Goal: Task Accomplishment & Management: Manage account settings

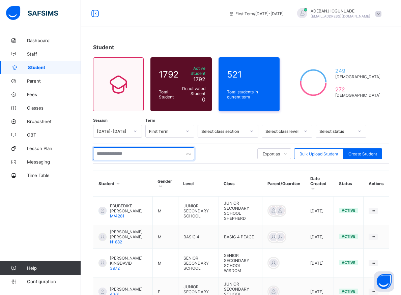
click at [122, 150] on input "text" at bounding box center [143, 153] width 101 height 13
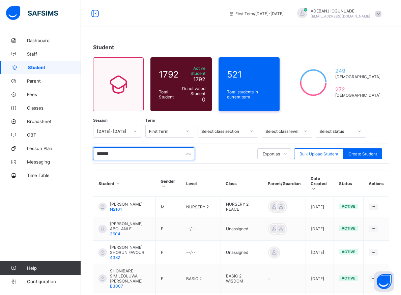
type input "********"
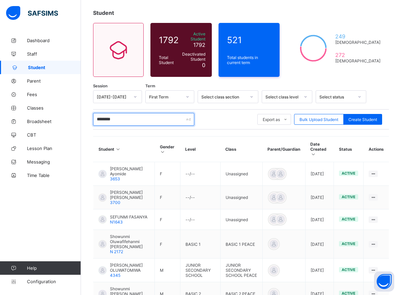
scroll to position [69, 0]
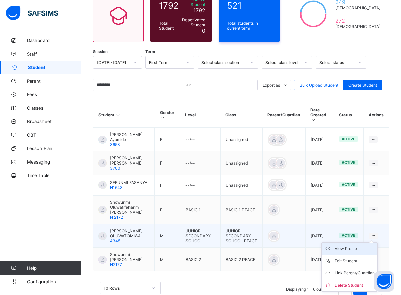
click at [351, 252] on div "View Profile" at bounding box center [355, 249] width 40 height 7
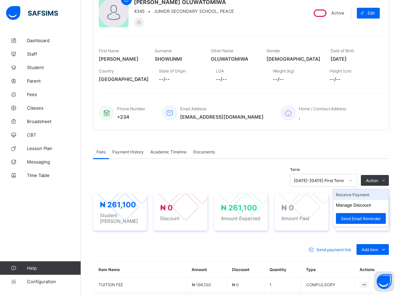
click at [360, 195] on li "Receive Payment" at bounding box center [360, 195] width 55 height 10
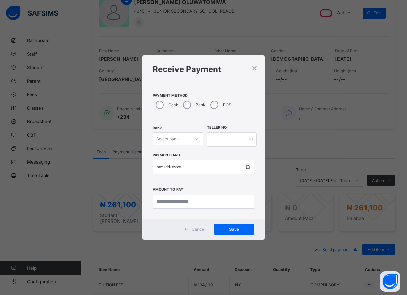
click at [198, 140] on icon at bounding box center [197, 139] width 4 height 7
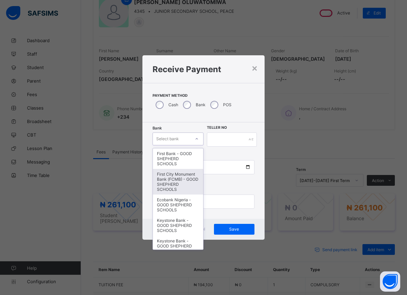
click at [171, 188] on div "First City Monument Bank (FCMB) - GOOD SHEPHERD SCHOOLS" at bounding box center [178, 182] width 50 height 26
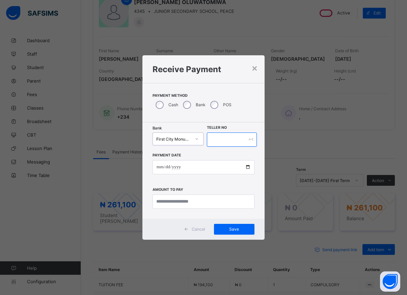
click at [216, 137] on input "text" at bounding box center [232, 140] width 50 height 14
type input "*****"
click at [246, 168] on input "date" at bounding box center [204, 167] width 102 height 14
type input "**********"
click at [173, 202] on input "currency" at bounding box center [204, 202] width 102 height 14
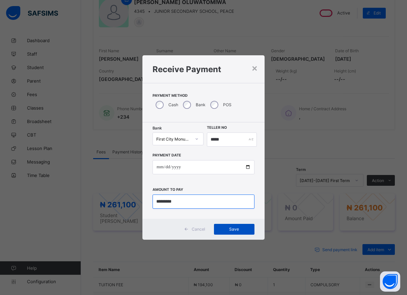
type input "*********"
click at [229, 227] on span "Save" at bounding box center [234, 229] width 30 height 5
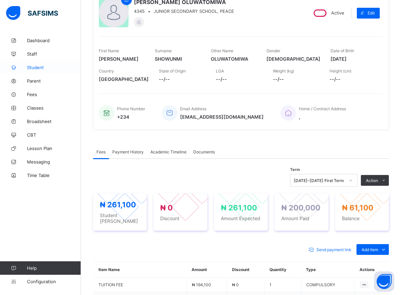
click at [28, 67] on span "Student" at bounding box center [54, 67] width 54 height 5
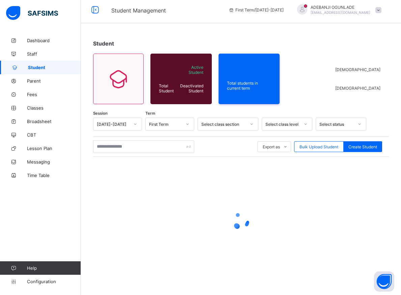
scroll to position [4, 0]
click at [114, 147] on input "text" at bounding box center [143, 146] width 101 height 13
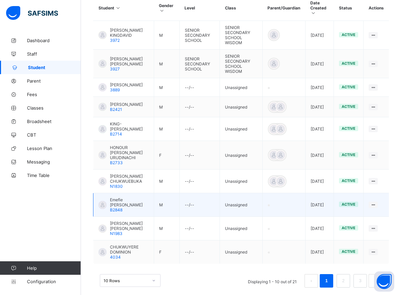
scroll to position [185, 0]
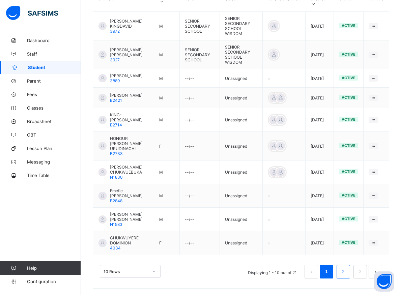
type input "**********"
click at [347, 270] on link "2" at bounding box center [343, 272] width 6 height 9
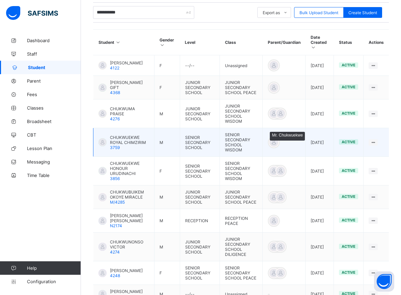
scroll to position [200, 0]
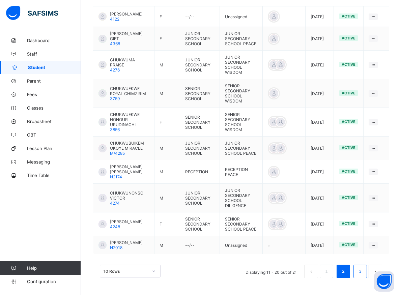
click at [363, 273] on link "3" at bounding box center [360, 271] width 6 height 9
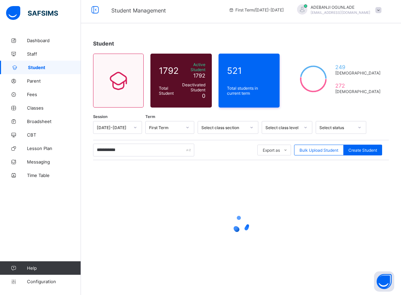
scroll to position [0, 0]
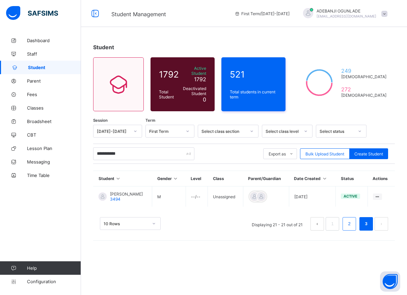
click at [348, 228] on link "2" at bounding box center [349, 224] width 6 height 9
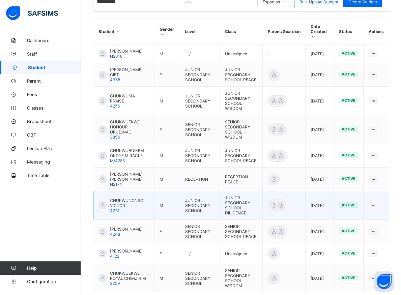
scroll to position [172, 0]
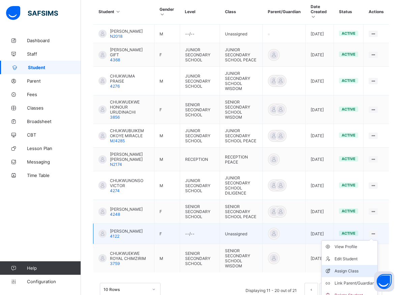
click at [350, 275] on div "Assign Class" at bounding box center [355, 271] width 40 height 7
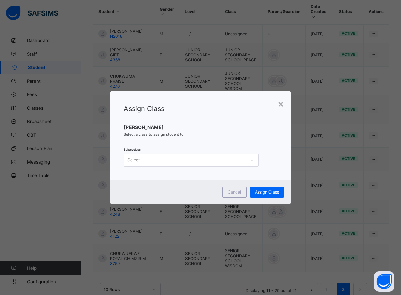
click at [250, 162] on icon at bounding box center [252, 160] width 4 height 7
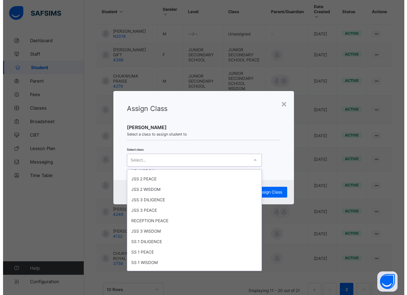
scroll to position [91, 0]
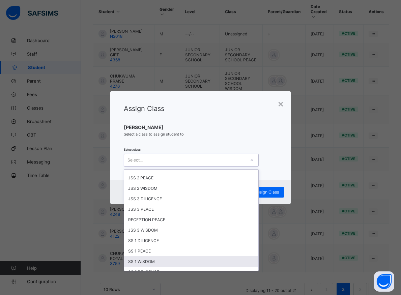
click at [147, 261] on div "SS 1 WISDOM" at bounding box center [191, 261] width 134 height 10
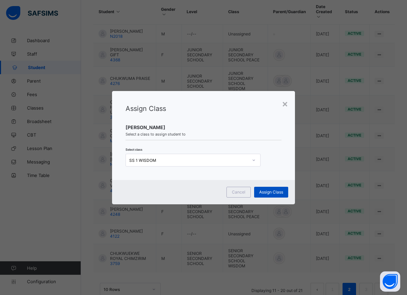
click at [275, 191] on span "Assign Class" at bounding box center [271, 192] width 24 height 5
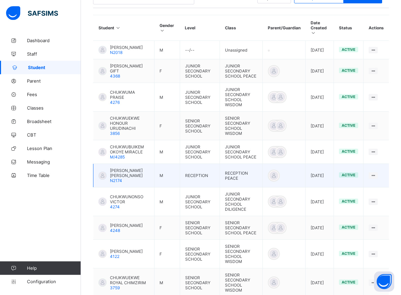
scroll to position [176, 0]
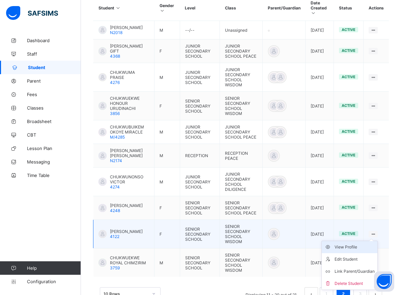
click at [349, 251] on div "View Profile" at bounding box center [355, 247] width 40 height 7
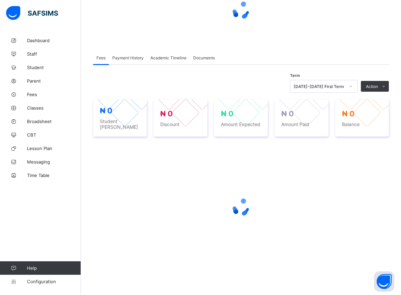
scroll to position [72, 0]
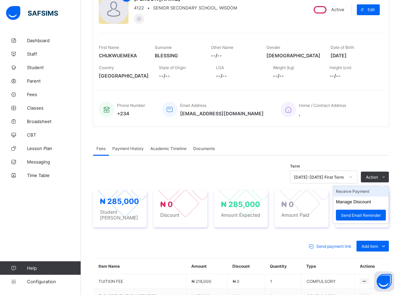
click at [367, 191] on li "Receive Payment" at bounding box center [360, 191] width 55 height 10
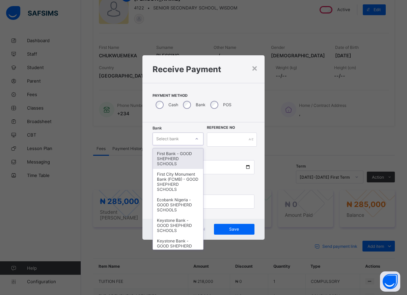
click at [195, 138] on icon at bounding box center [197, 139] width 4 height 7
click at [171, 158] on div "First Bank - GOOD SHEPHERD SCHOOLS" at bounding box center [178, 158] width 50 height 21
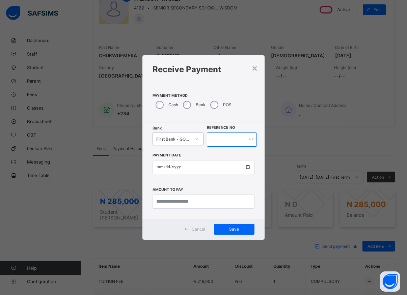
click at [210, 136] on input "text" at bounding box center [232, 140] width 50 height 14
type input "*****"
click at [247, 167] on input "date" at bounding box center [204, 167] width 102 height 14
type input "**********"
click at [184, 204] on input "currency" at bounding box center [204, 202] width 102 height 14
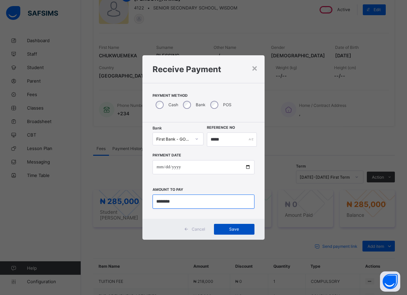
type input "********"
click at [230, 228] on span "Save" at bounding box center [234, 229] width 30 height 5
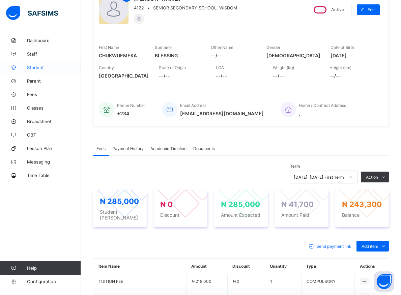
click at [35, 67] on span "Student" at bounding box center [54, 67] width 54 height 5
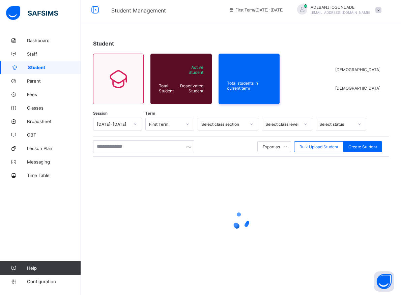
scroll to position [4, 0]
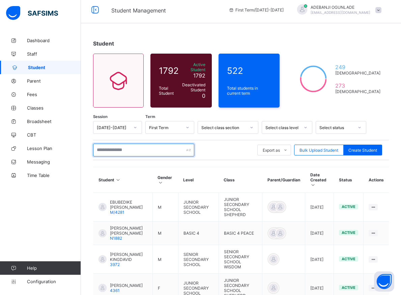
click at [106, 149] on input "text" at bounding box center [143, 150] width 101 height 13
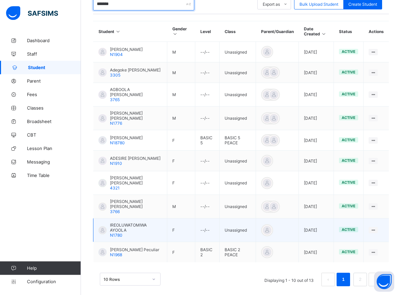
scroll to position [161, 0]
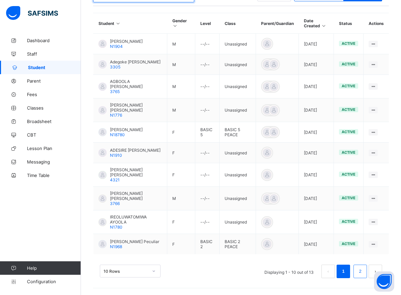
type input "*******"
click at [362, 269] on li "2" at bounding box center [360, 271] width 13 height 13
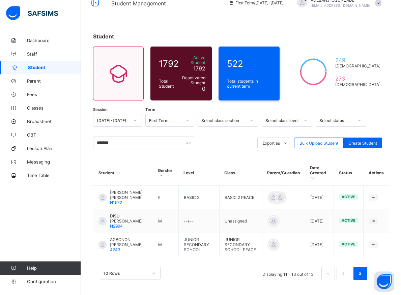
scroll to position [15, 0]
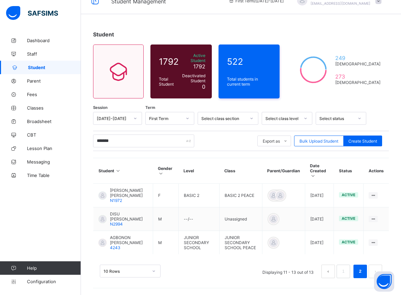
click at [363, 270] on link "2" at bounding box center [360, 271] width 6 height 9
click at [347, 271] on link "1" at bounding box center [343, 271] width 6 height 9
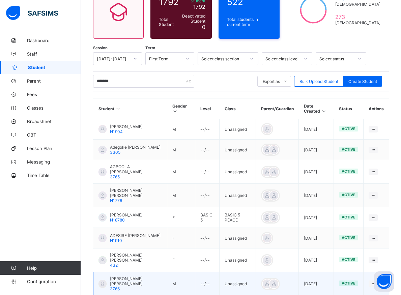
scroll to position [107, 0]
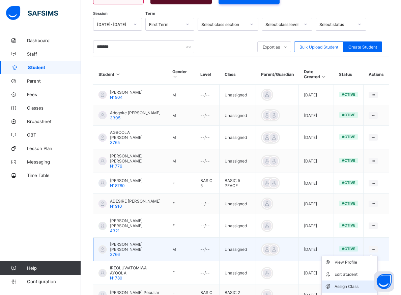
click at [347, 287] on div "Assign Class" at bounding box center [355, 286] width 40 height 7
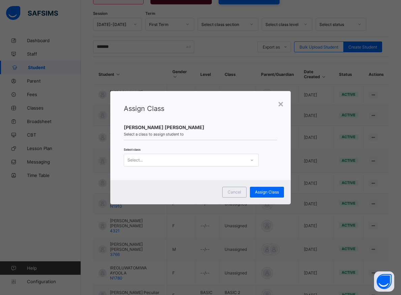
click at [251, 162] on icon at bounding box center [252, 160] width 4 height 7
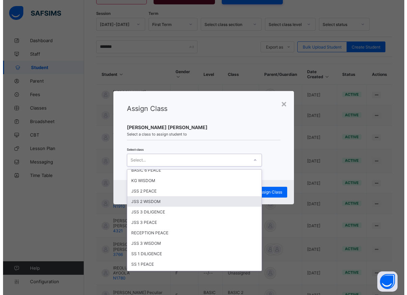
scroll to position [91, 0]
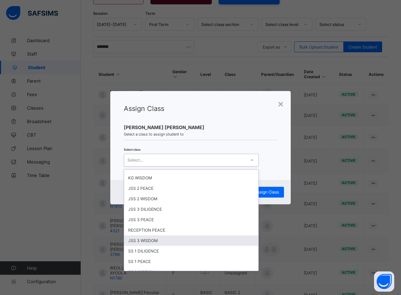
click at [147, 240] on div "JSS 3 WISDOM" at bounding box center [191, 241] width 134 height 10
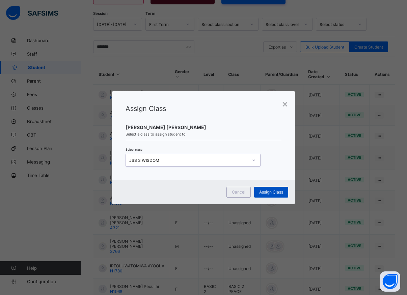
click at [265, 191] on span "Assign Class" at bounding box center [271, 192] width 24 height 5
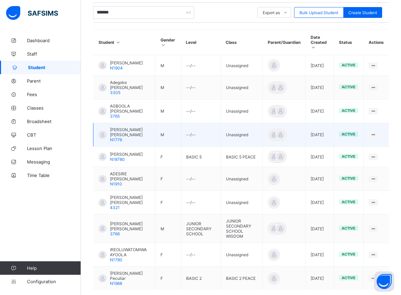
scroll to position [175, 0]
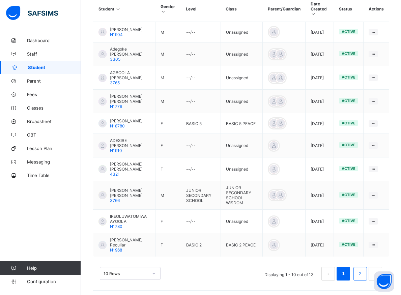
click at [362, 274] on li "2" at bounding box center [360, 273] width 13 height 13
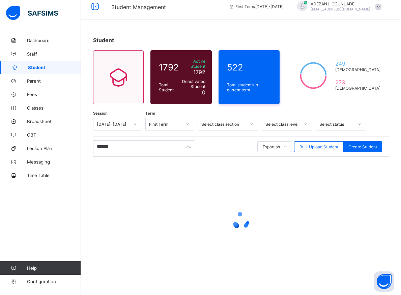
scroll to position [4, 0]
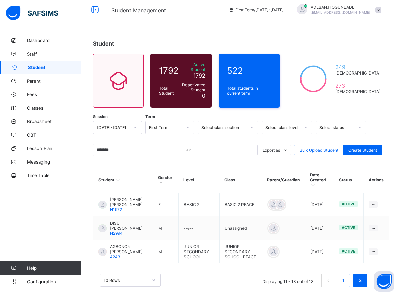
click at [347, 283] on link "1" at bounding box center [343, 280] width 6 height 9
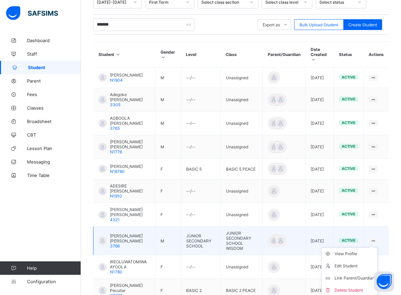
scroll to position [141, 0]
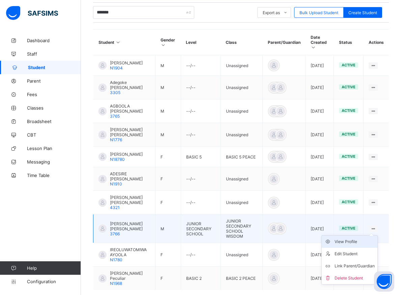
click at [357, 240] on div "View Profile" at bounding box center [355, 242] width 40 height 7
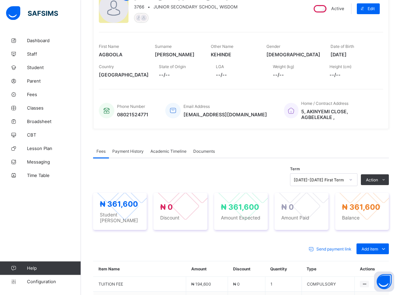
scroll to position [107, 0]
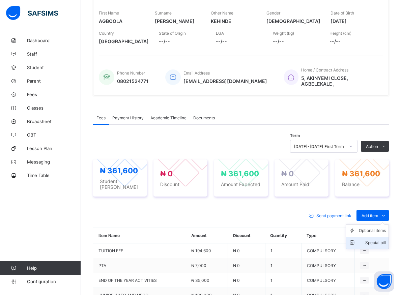
click at [380, 242] on div "Special bill" at bounding box center [372, 243] width 27 height 7
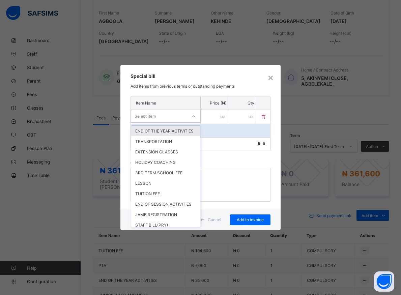
click at [195, 117] on icon at bounding box center [194, 116] width 4 height 7
click at [150, 199] on div "TUITION FEE" at bounding box center [165, 194] width 69 height 10
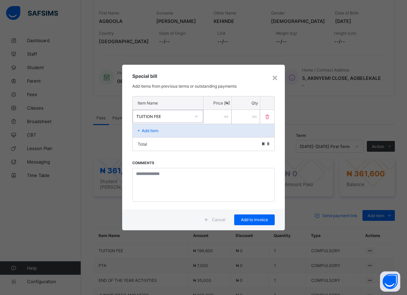
click at [208, 119] on input "number" at bounding box center [217, 117] width 28 height 14
type input "******"
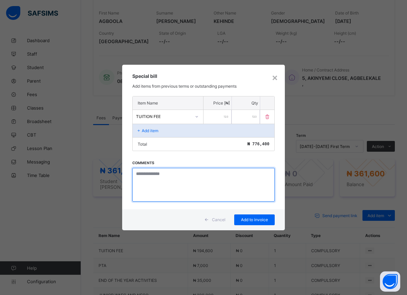
drag, startPoint x: 163, startPoint y: 189, endPoint x: 165, endPoint y: 178, distance: 10.3
click at [163, 183] on textarea at bounding box center [203, 185] width 142 height 34
type textarea "*******"
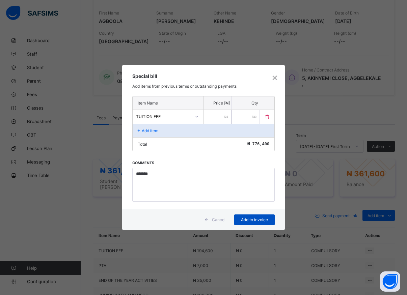
click at [253, 224] on div "Add to invoice" at bounding box center [254, 220] width 40 height 11
click at [253, 221] on span "Add to invoice" at bounding box center [254, 219] width 30 height 5
click at [204, 167] on div "Item Name Price [₦] Qty TUITION FEE ****** * Add item Total ₦ 776,400 Comments …" at bounding box center [203, 152] width 163 height 113
click at [248, 219] on div "Add to invoice" at bounding box center [254, 220] width 40 height 11
click at [248, 222] on span "Add to invoice" at bounding box center [254, 219] width 30 height 5
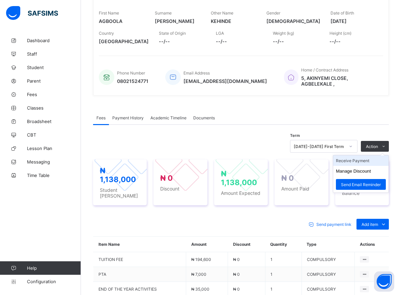
click at [351, 160] on li "Receive Payment" at bounding box center [360, 161] width 55 height 10
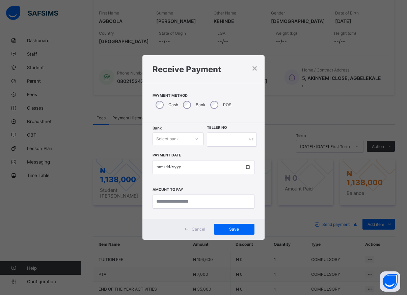
click at [195, 139] on icon at bounding box center [197, 139] width 4 height 7
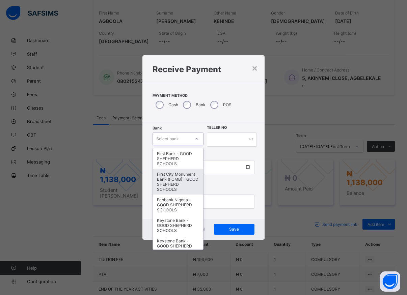
click at [171, 184] on div "First City Monument Bank (FCMB) - GOOD SHEPHERD SCHOOLS" at bounding box center [178, 182] width 50 height 26
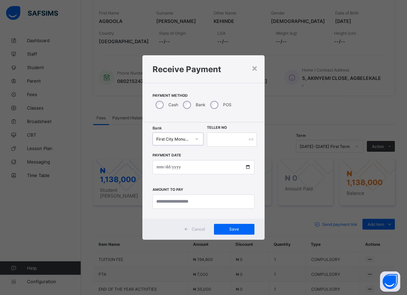
click at [194, 139] on div at bounding box center [196, 139] width 11 height 11
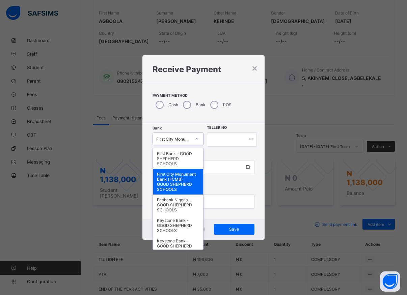
click at [171, 187] on div "First City Monument Bank (FCMB) - GOOD SHEPHERD SCHOOLS" at bounding box center [178, 182] width 50 height 26
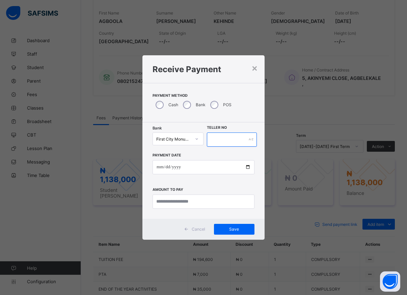
click at [209, 137] on input "text" at bounding box center [232, 140] width 50 height 14
type input "*****"
click at [247, 170] on input "date" at bounding box center [204, 167] width 102 height 14
type input "**********"
click at [182, 201] on input "currency" at bounding box center [204, 202] width 102 height 14
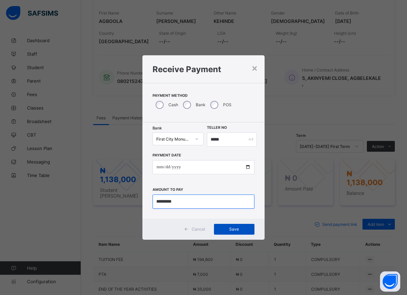
type input "*********"
click at [225, 229] on span "Save" at bounding box center [234, 229] width 30 height 5
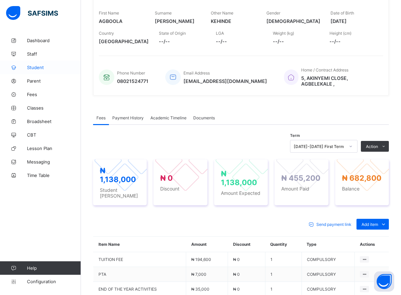
click at [34, 65] on span "Student" at bounding box center [54, 67] width 54 height 5
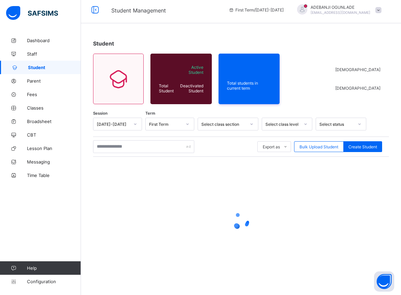
scroll to position [4, 0]
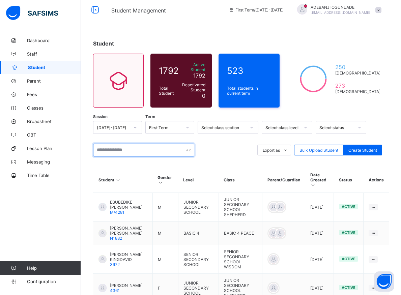
click at [106, 146] on input "text" at bounding box center [143, 150] width 101 height 13
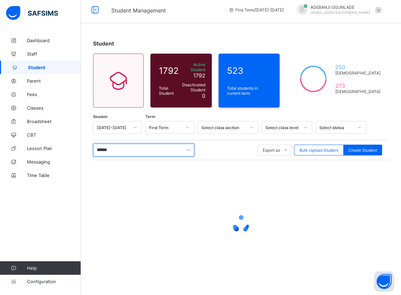
type input "*******"
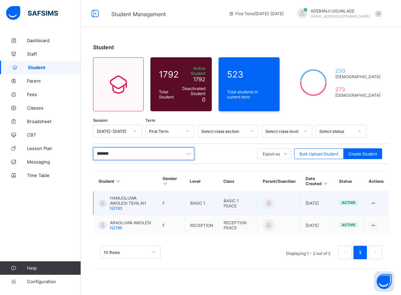
scroll to position [0, 0]
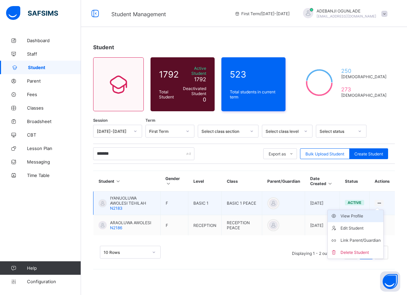
click at [359, 216] on div "View Profile" at bounding box center [360, 216] width 40 height 7
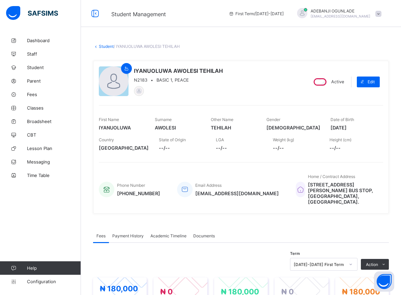
scroll to position [103, 0]
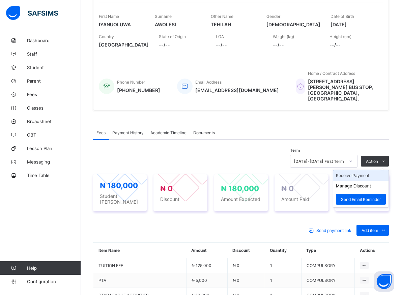
click at [351, 170] on li "Receive Payment" at bounding box center [360, 175] width 55 height 10
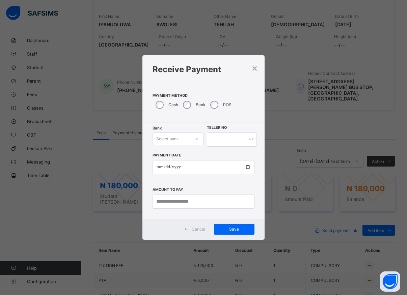
click at [194, 138] on div at bounding box center [196, 139] width 11 height 11
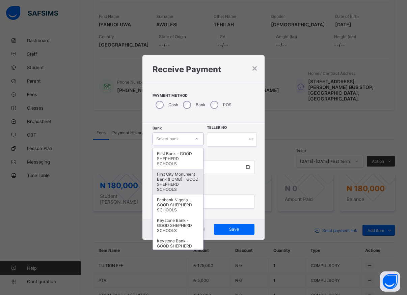
click at [168, 182] on div "First City Monument Bank (FCMB) - GOOD SHEPHERD SCHOOLS" at bounding box center [178, 182] width 50 height 26
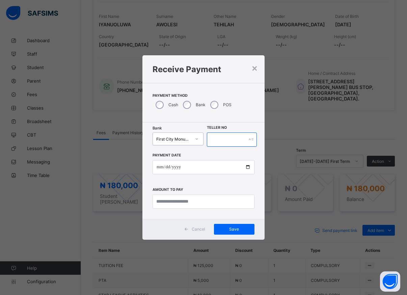
click at [216, 140] on input "text" at bounding box center [232, 140] width 50 height 14
type input "*****"
click at [248, 170] on input "date" at bounding box center [204, 167] width 102 height 14
type input "**********"
click at [178, 198] on input "currency" at bounding box center [204, 202] width 102 height 14
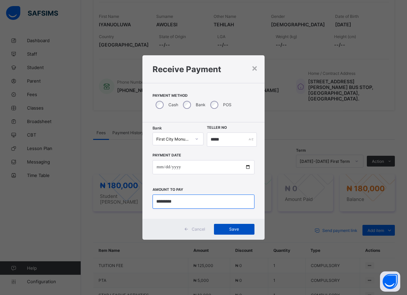
type input "*********"
click at [231, 226] on div "Save" at bounding box center [234, 229] width 40 height 11
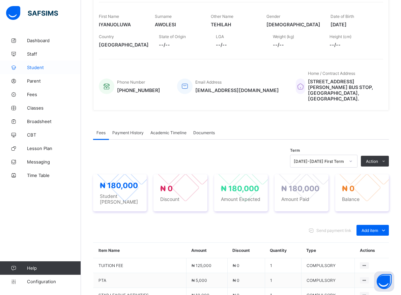
click at [32, 68] on span "Student" at bounding box center [54, 67] width 54 height 5
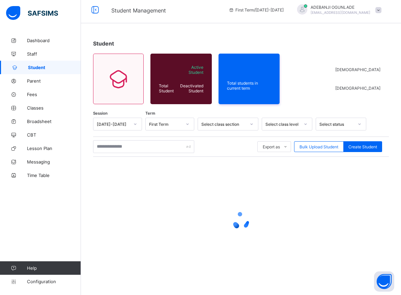
scroll to position [4, 0]
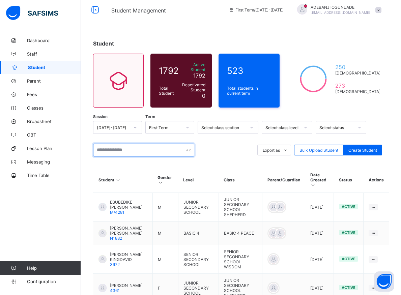
click at [109, 148] on input "text" at bounding box center [143, 150] width 101 height 13
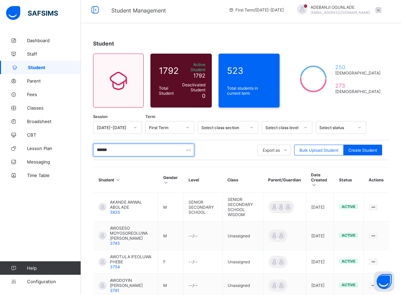
type input "*******"
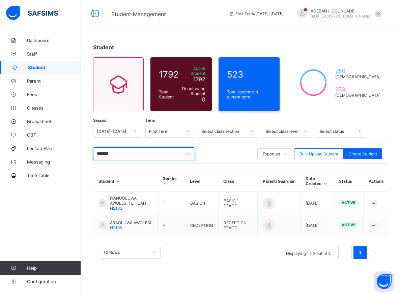
scroll to position [0, 0]
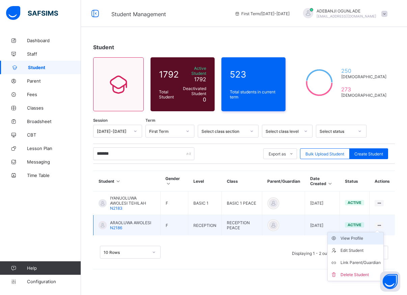
click at [353, 235] on div "View Profile" at bounding box center [360, 238] width 40 height 7
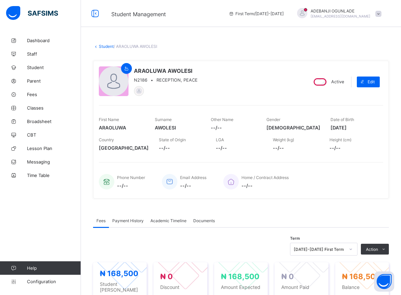
scroll to position [69, 0]
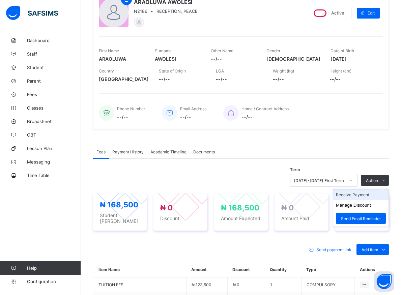
click at [349, 196] on li "Receive Payment" at bounding box center [360, 195] width 55 height 10
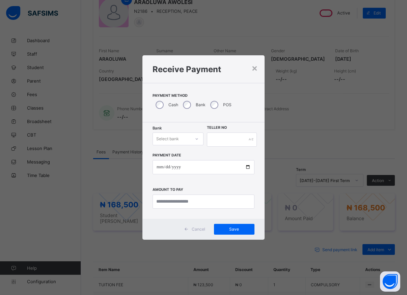
click at [198, 141] on icon at bounding box center [197, 139] width 4 height 7
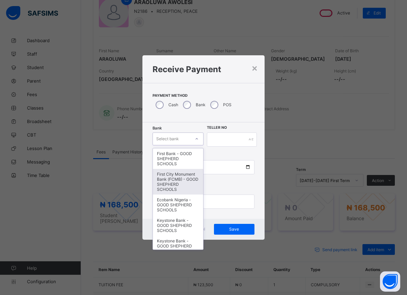
click at [173, 190] on div "First City Monument Bank (FCMB) - GOOD SHEPHERD SCHOOLS" at bounding box center [178, 182] width 50 height 26
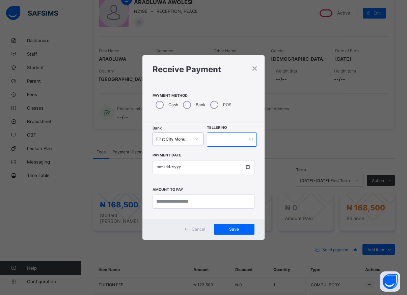
click at [211, 140] on input "text" at bounding box center [232, 140] width 50 height 14
type input "*****"
click at [245, 168] on input "date" at bounding box center [204, 167] width 102 height 14
type input "**********"
drag, startPoint x: 182, startPoint y: 204, endPoint x: 180, endPoint y: 199, distance: 5.6
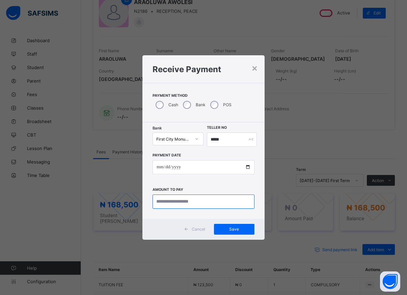
click at [181, 204] on input "currency" at bounding box center [204, 202] width 102 height 14
type input "*********"
click at [229, 226] on div "Save" at bounding box center [234, 229] width 40 height 11
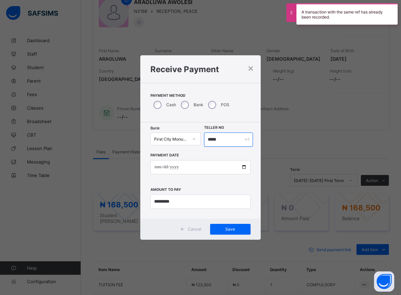
click at [220, 140] on input "*****" at bounding box center [228, 140] width 49 height 14
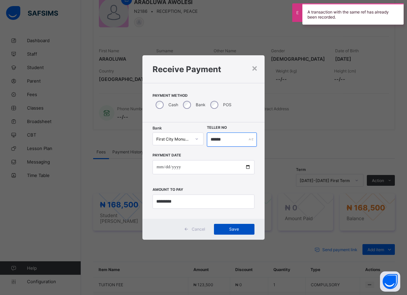
type input "******"
click at [238, 229] on span "Save" at bounding box center [234, 229] width 30 height 5
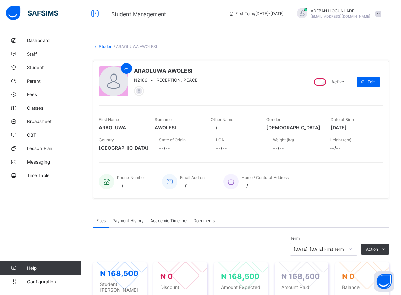
scroll to position [34, 0]
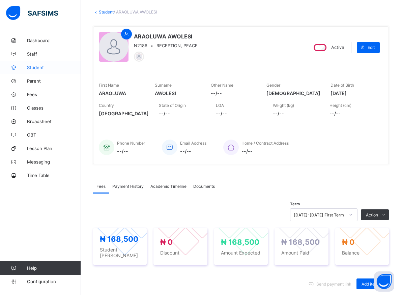
click at [31, 67] on span "Student" at bounding box center [54, 67] width 54 height 5
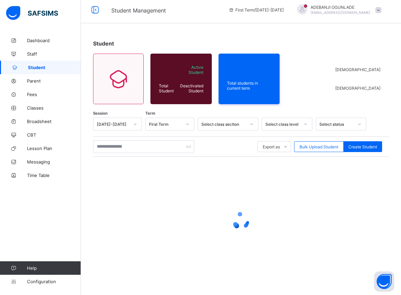
scroll to position [4, 0]
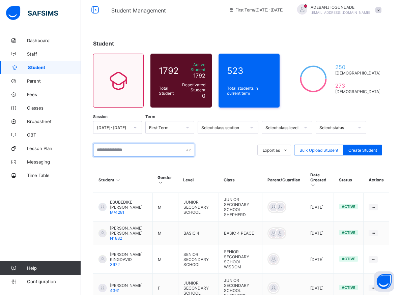
click at [143, 147] on input "text" at bounding box center [143, 150] width 101 height 13
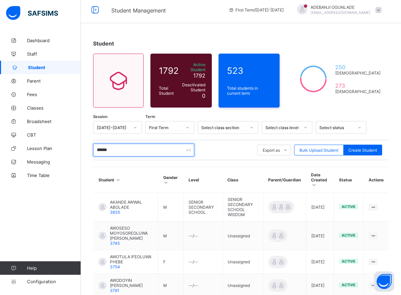
type input "*******"
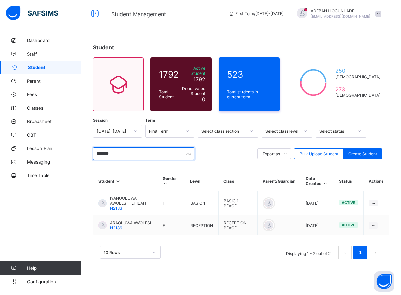
scroll to position [0, 0]
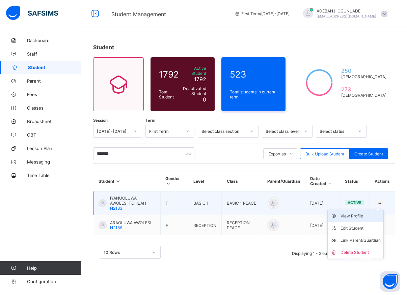
click at [357, 215] on div "View Profile" at bounding box center [360, 216] width 40 height 7
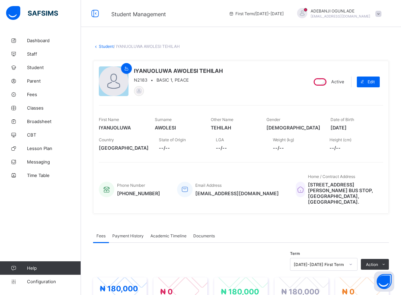
scroll to position [69, 0]
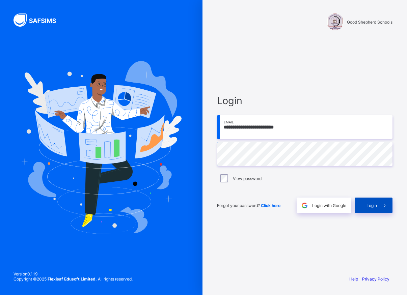
click at [373, 203] on span "Login" at bounding box center [371, 205] width 10 height 5
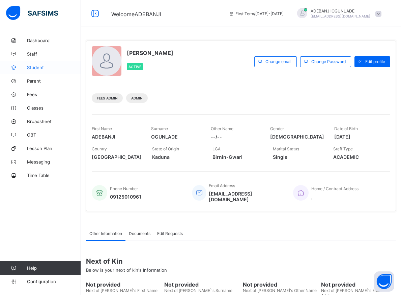
click at [37, 67] on span "Student" at bounding box center [54, 67] width 54 height 5
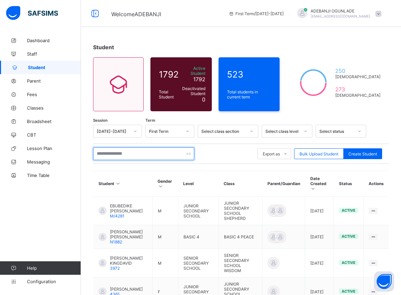
click at [117, 148] on input "text" at bounding box center [143, 153] width 101 height 13
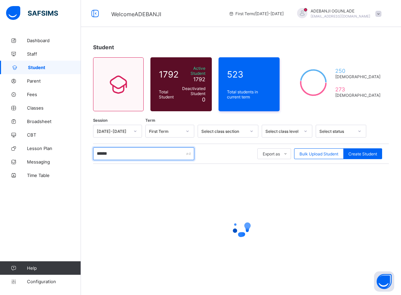
type input "*******"
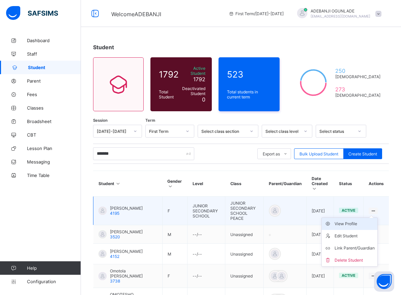
click at [360, 221] on div "View Profile" at bounding box center [355, 224] width 40 height 7
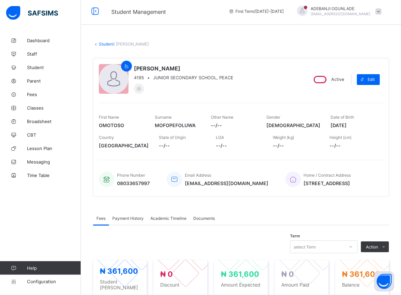
scroll to position [69, 0]
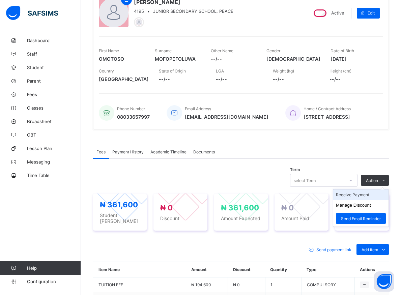
click at [361, 198] on li "Receive Payment" at bounding box center [360, 195] width 55 height 10
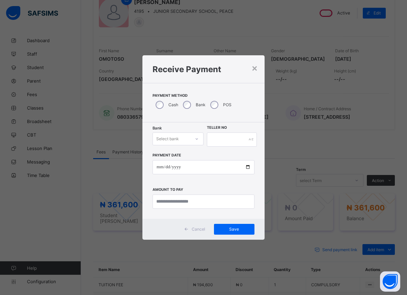
click at [197, 140] on icon at bounding box center [197, 139] width 4 height 7
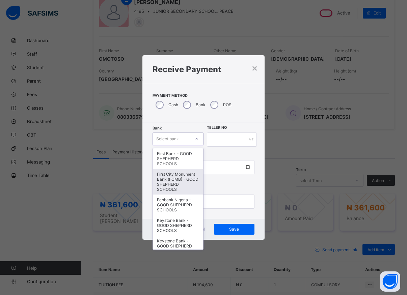
click at [173, 186] on div "First City Monument Bank (FCMB) - GOOD SHEPHERD SCHOOLS" at bounding box center [178, 182] width 50 height 26
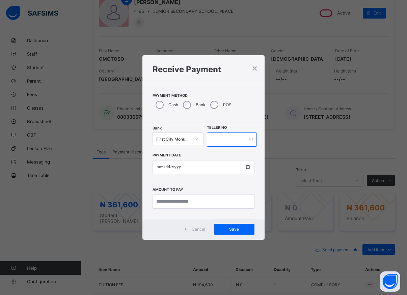
click at [216, 140] on input "text" at bounding box center [232, 140] width 50 height 14
type input "*****"
click at [247, 166] on input "date" at bounding box center [204, 167] width 102 height 14
type input "**********"
click at [182, 204] on input "currency" at bounding box center [204, 202] width 102 height 14
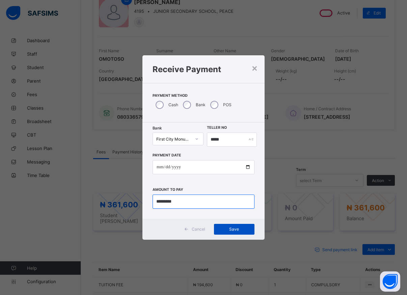
type input "*********"
click at [236, 229] on span "Save" at bounding box center [234, 229] width 30 height 5
